Goal: Information Seeking & Learning: Learn about a topic

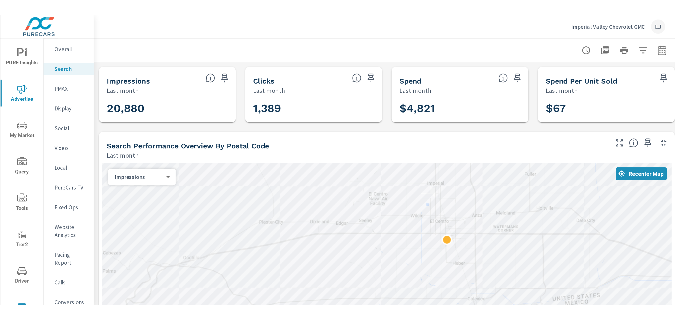
scroll to position [59, 0]
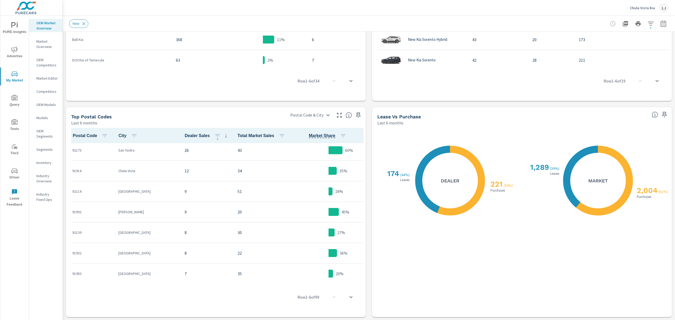
scroll to position [140, 0]
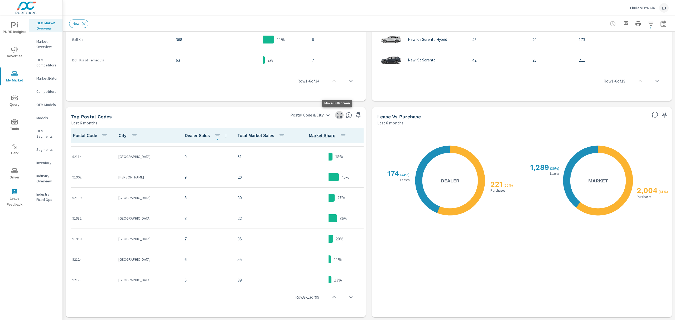
click at [339, 115] on icon "button" at bounding box center [339, 115] width 6 height 6
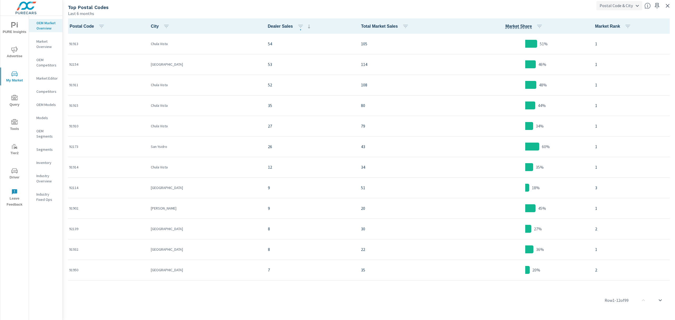
click at [635, 5] on body "PURE Insights Advertise My Market Query Tools Tier2 Driver Leave Feedback OEM M…" at bounding box center [337, 160] width 675 height 320
click at [635, 5] on div at bounding box center [337, 160] width 675 height 320
click at [638, 6] on body "PURE Insights Advertise My Market Query Tools Tier2 Driver Leave Feedback OEM M…" at bounding box center [337, 160] width 675 height 320
click at [615, 32] on li "City" at bounding box center [620, 33] width 45 height 9
type input "City"
